Goal: Communication & Community: Answer question/provide support

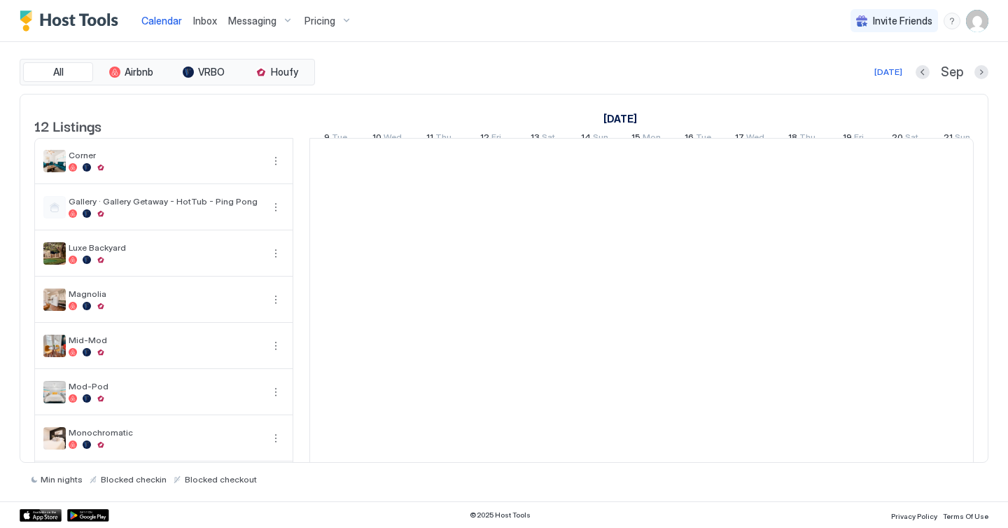
scroll to position [0, 778]
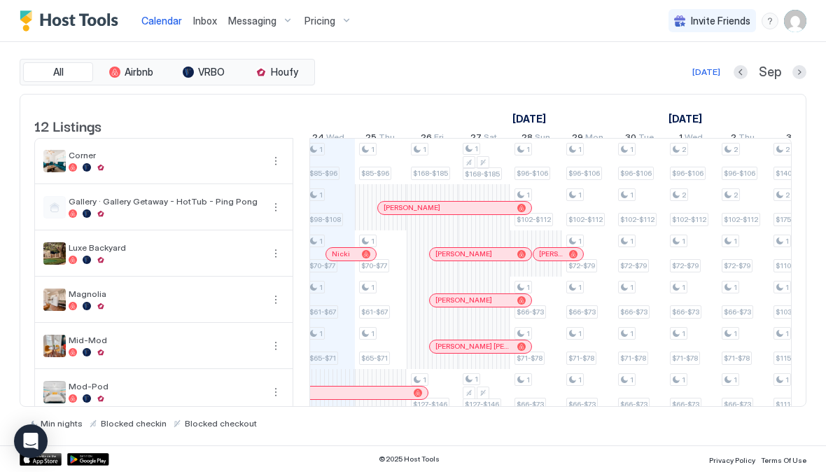
scroll to position [0, 789]
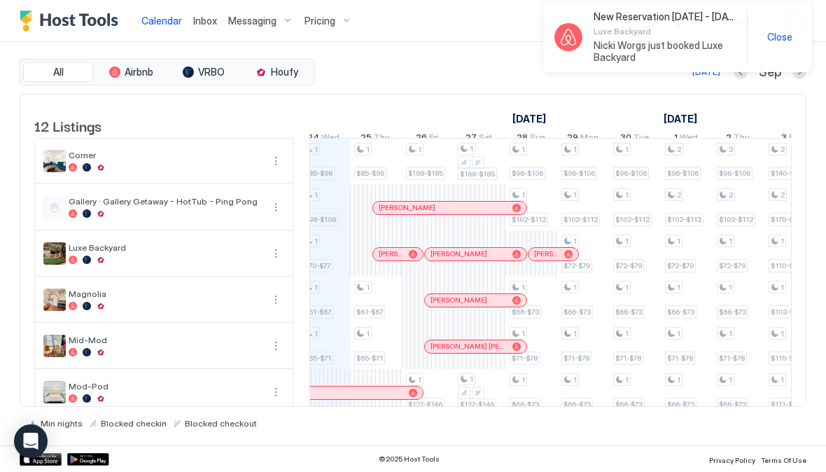
click at [333, 267] on div "1 $85-$96 1 $98-$108 1 $70-$77 1 $61-$67 1 $65-$71 1 $71-$78 1 $89-$95 1 $85-$9…" at bounding box center [790, 416] width 2538 height 554
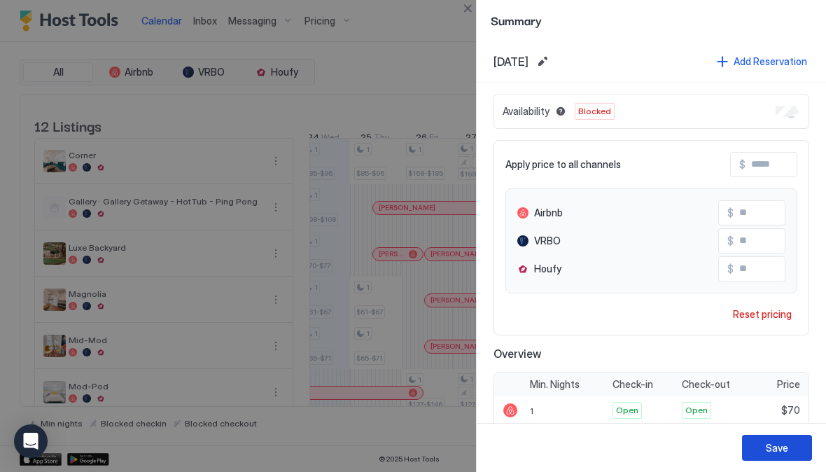
click at [777, 450] on div "Save" at bounding box center [777, 447] width 22 height 15
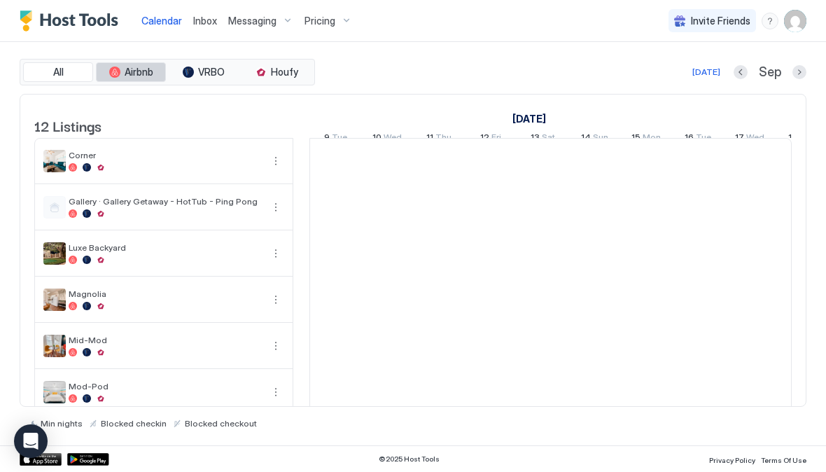
scroll to position [0, 778]
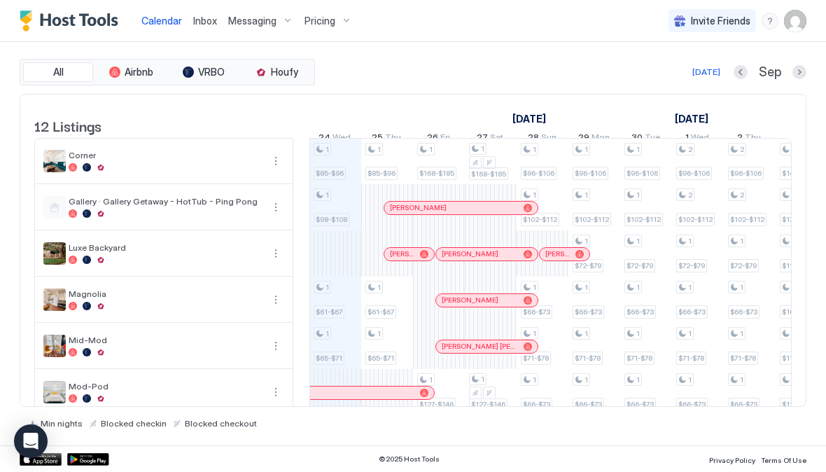
click at [323, 358] on div "1 $85-$96 1 $98-$108 1 $61-$67 1 $65-$71 1 $71-$78 1 $89-$95 1 $85-$96 1 $61-$6…" at bounding box center [801, 416] width 2538 height 554
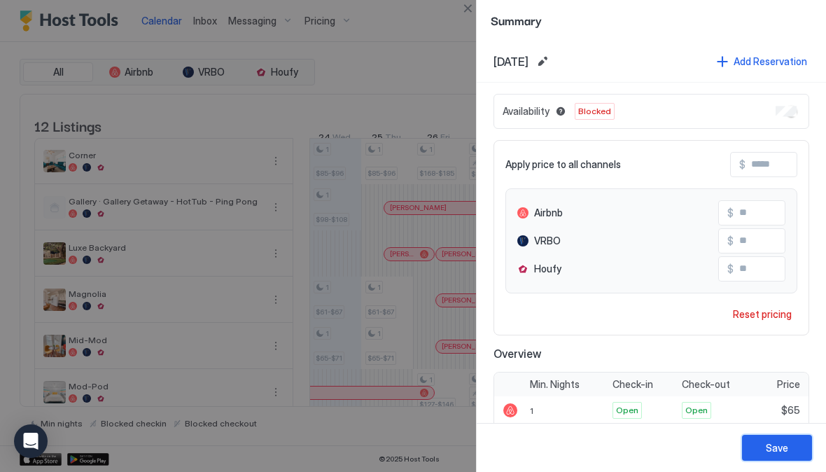
click at [751, 451] on button "Save" at bounding box center [777, 448] width 70 height 26
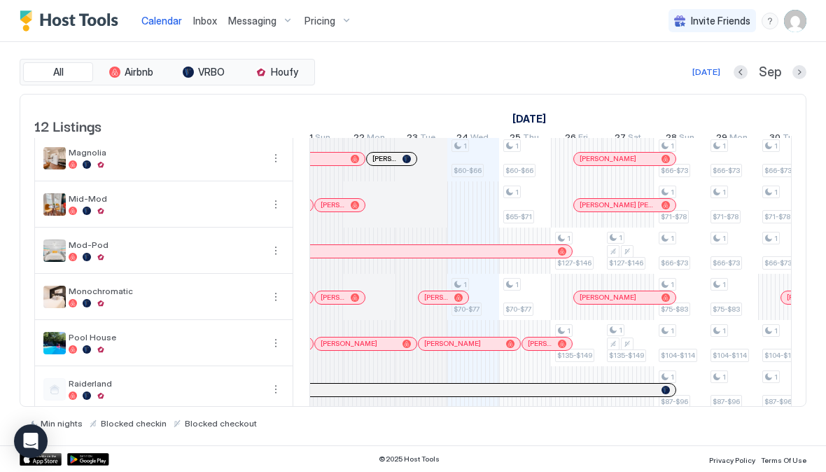
scroll to position [0, 605]
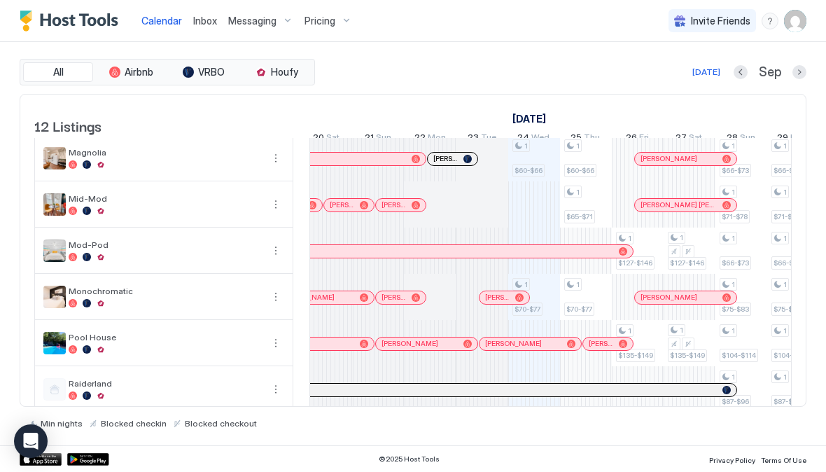
click at [388, 209] on span "[PERSON_NAME]" at bounding box center [393, 204] width 24 height 9
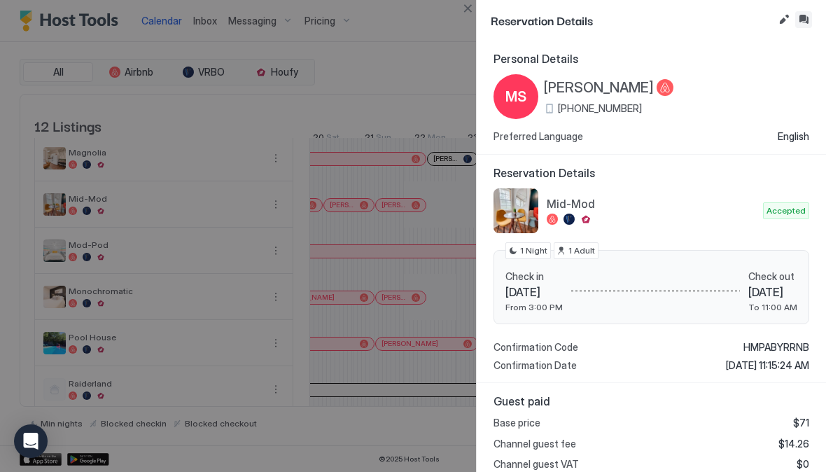
click at [806, 19] on button "Inbox" at bounding box center [803, 19] width 17 height 17
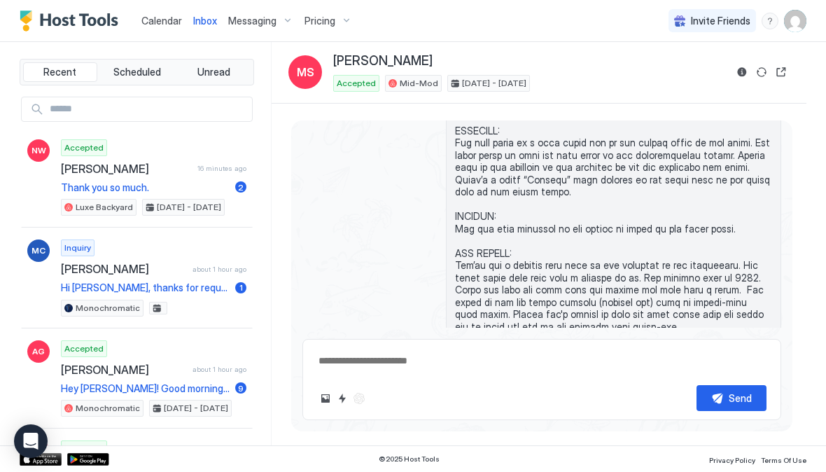
scroll to position [540, 0]
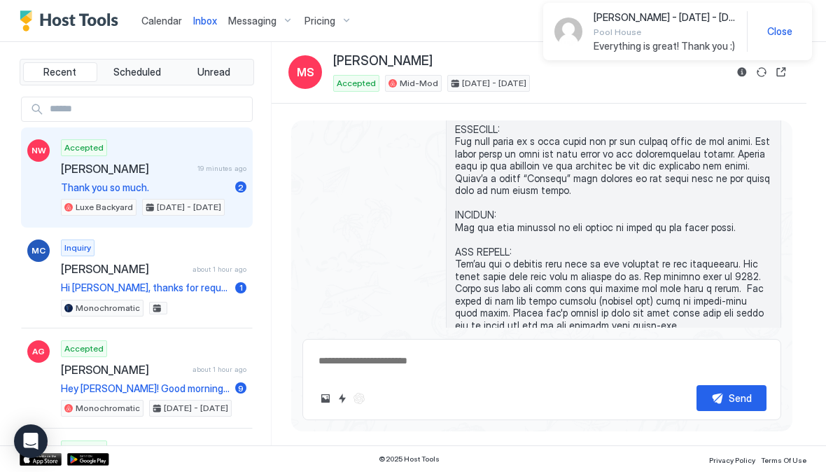
type textarea "*"
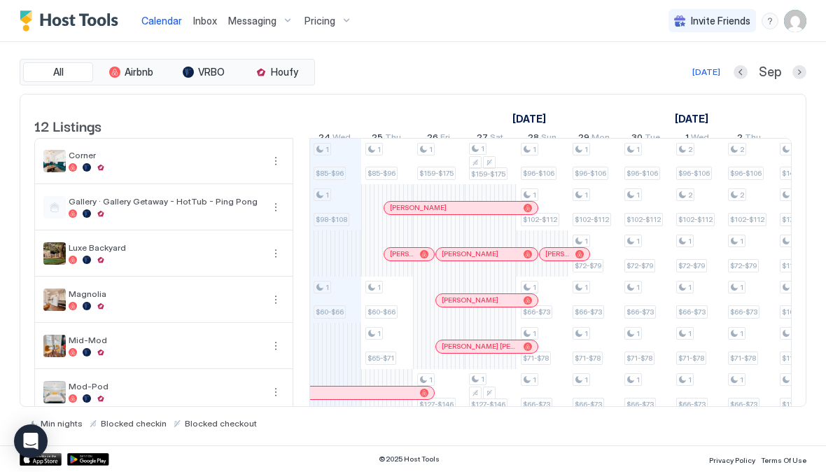
click at [495, 21] on div "Calendar Inbox Messaging Pricing Invite Friends CP" at bounding box center [413, 21] width 826 height 42
